Goal: Navigation & Orientation: Find specific page/section

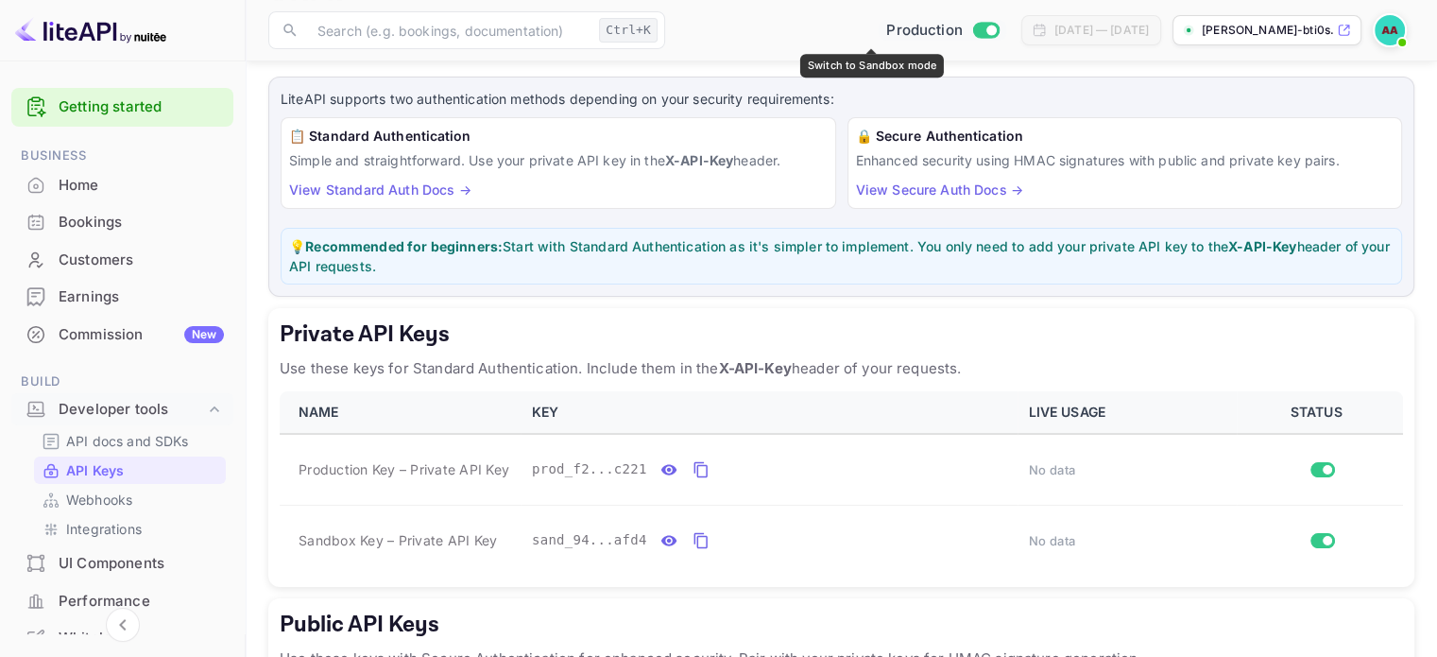
click at [911, 39] on div "Production" at bounding box center [943, 31] width 128 height 22
click at [972, 31] on input "Switch to Sandbox mode" at bounding box center [991, 30] width 38 height 12
click at [972, 32] on input "Switch to Sandbox mode" at bounding box center [991, 30] width 38 height 12
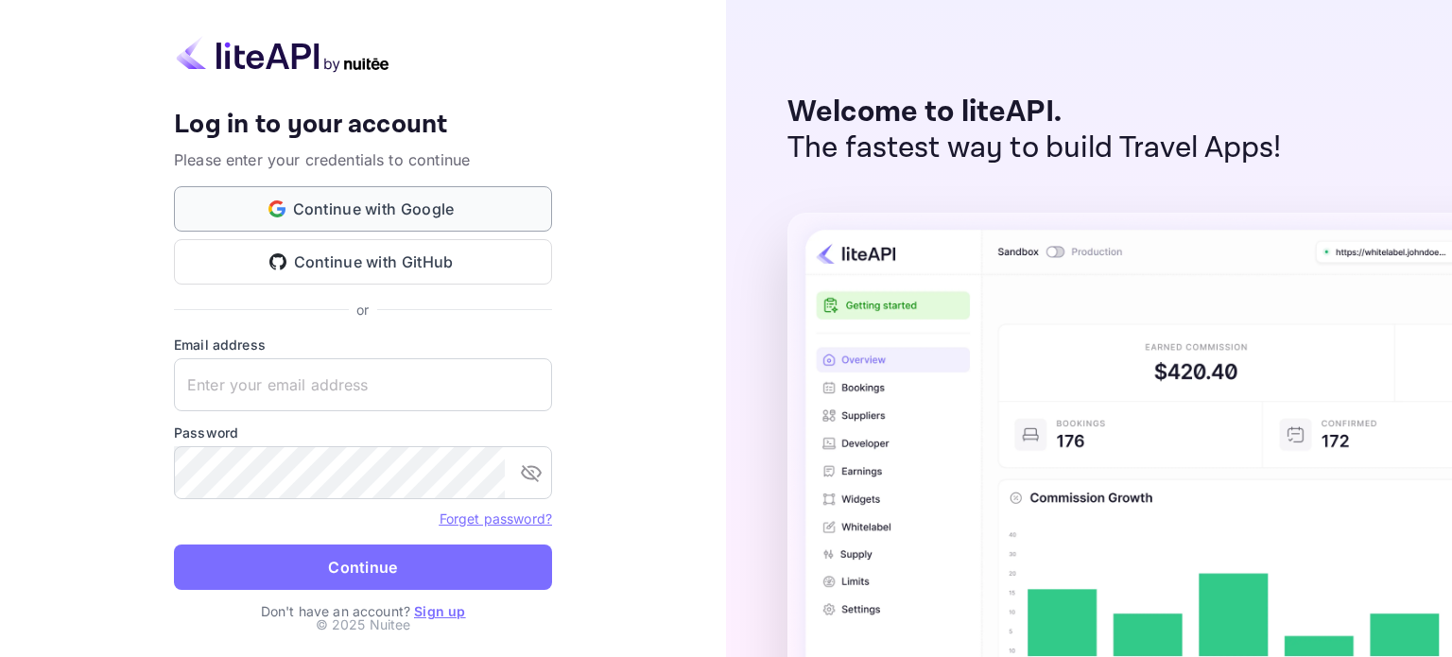
click at [414, 226] on button "Continue with Google" at bounding box center [363, 208] width 378 height 45
click at [646, 147] on div "Your account has been created successfully, a confirmation link has been sent t…" at bounding box center [363, 328] width 726 height 657
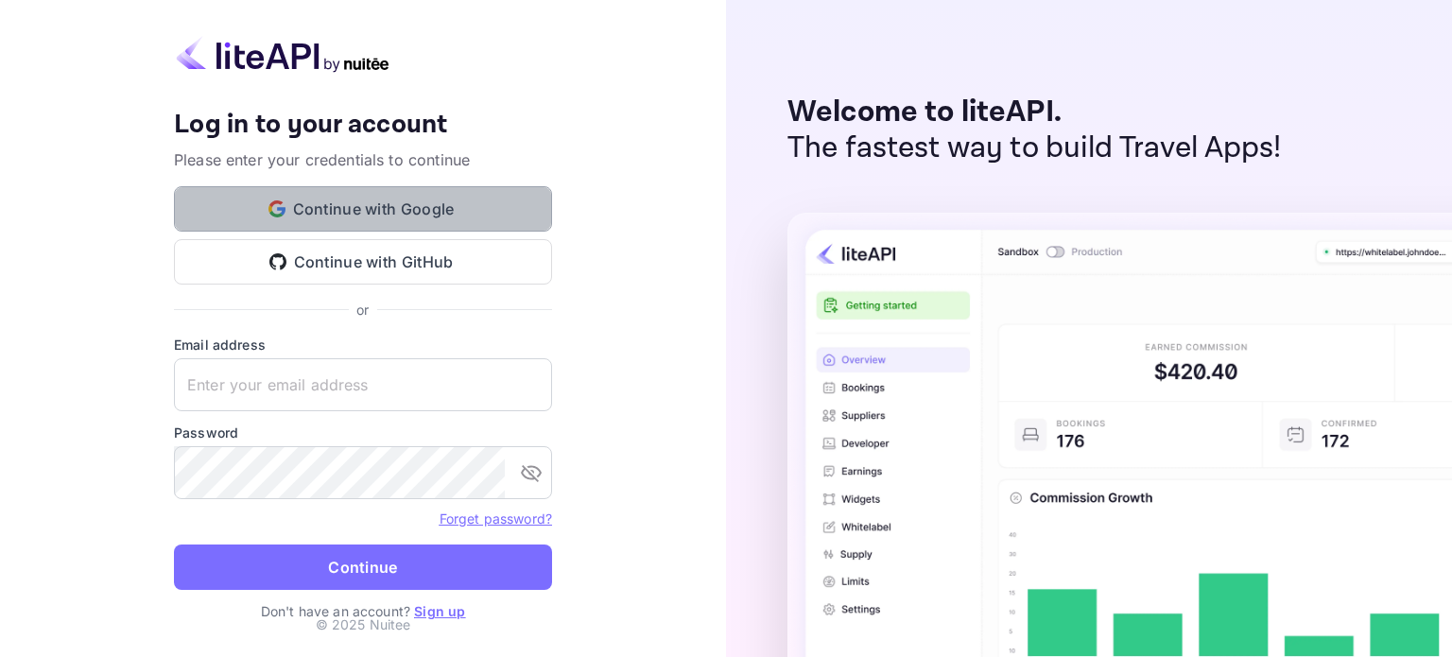
click at [405, 190] on button "Continue with Google" at bounding box center [363, 208] width 378 height 45
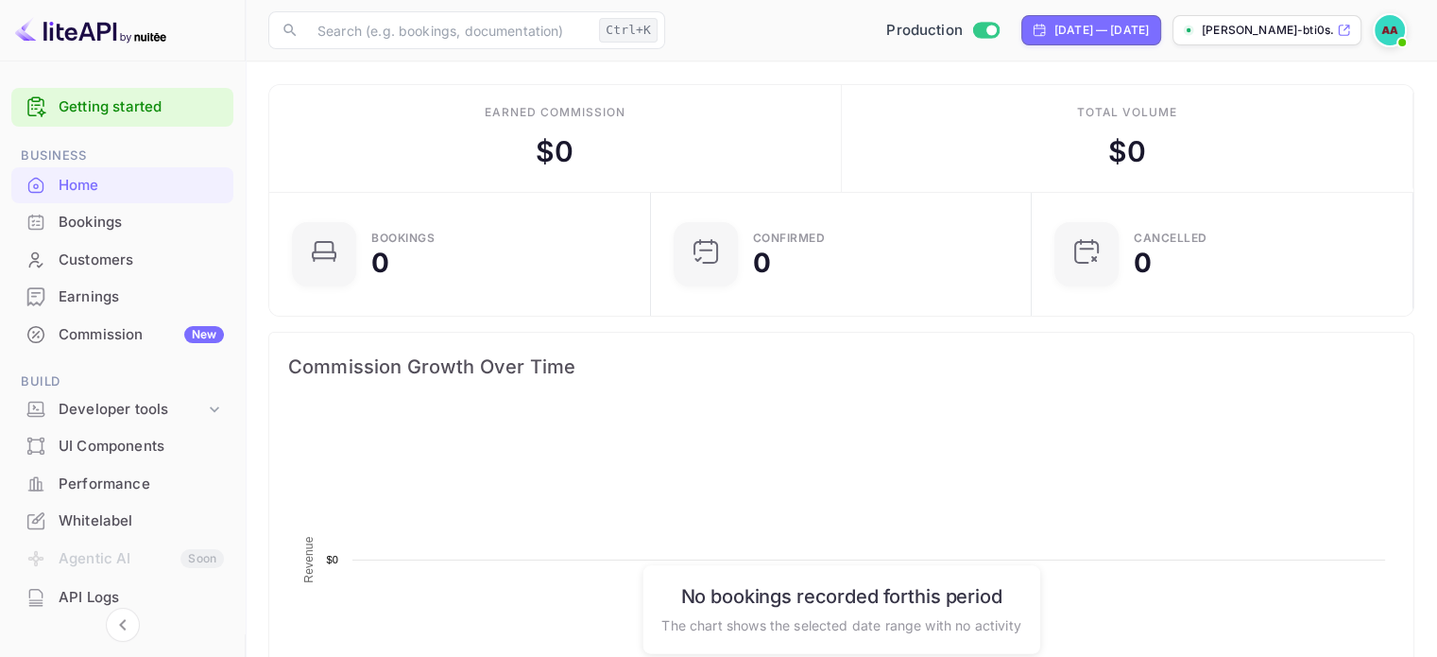
scroll to position [292, 355]
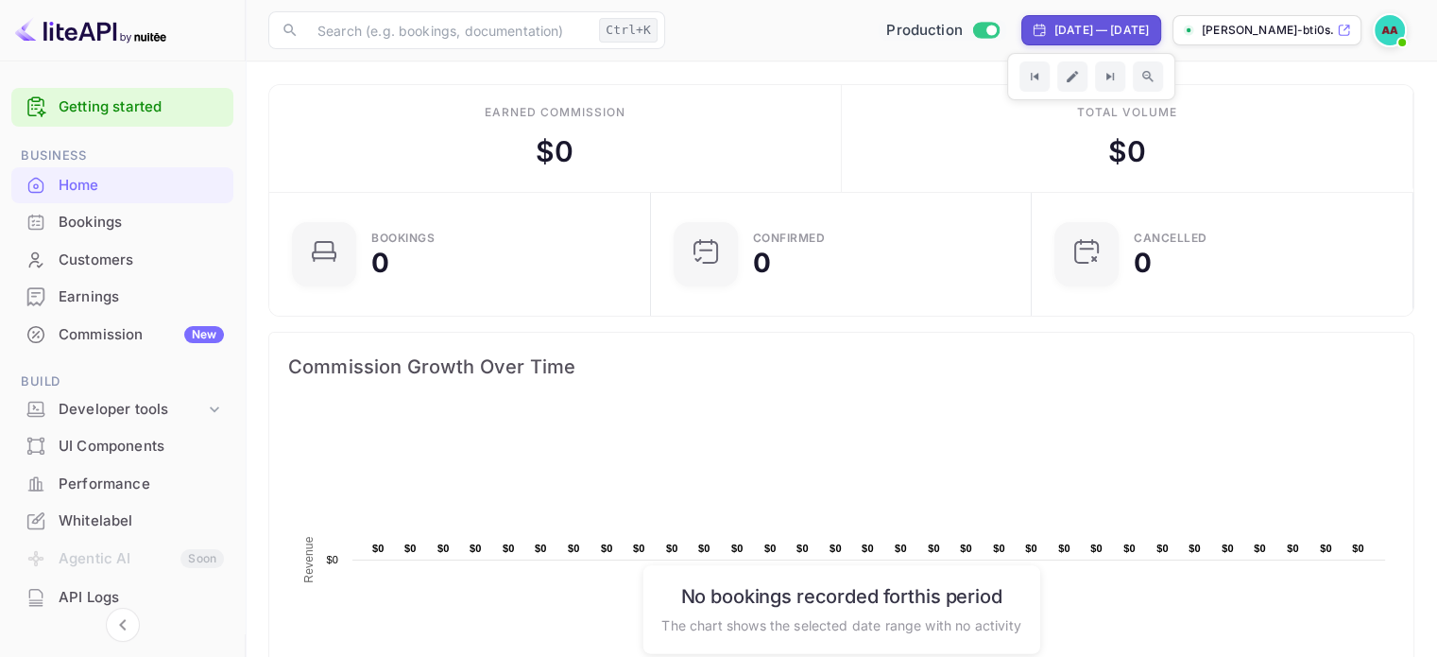
click at [972, 26] on input "Switch to Sandbox mode" at bounding box center [991, 30] width 38 height 12
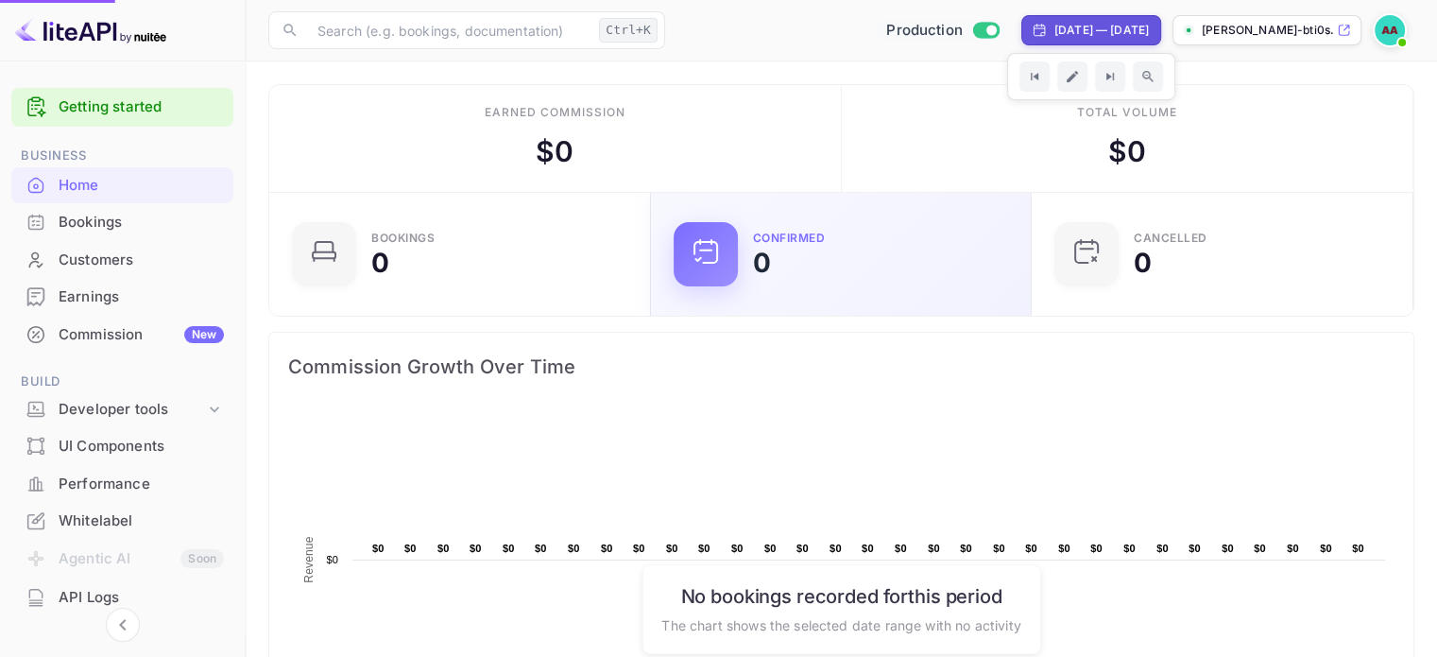
checkbox input "false"
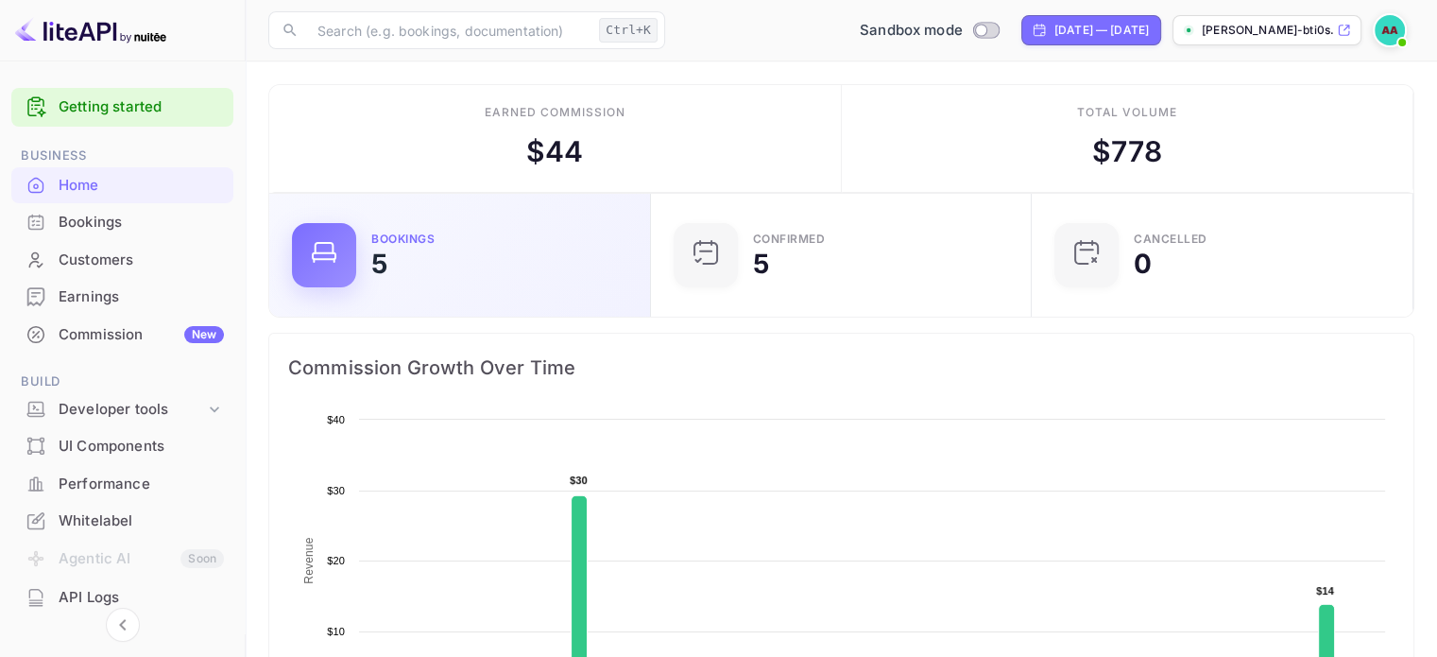
click at [454, 259] on div "Bookings 5" at bounding box center [499, 254] width 256 height 43
